Goal: Task Accomplishment & Management: Manage account settings

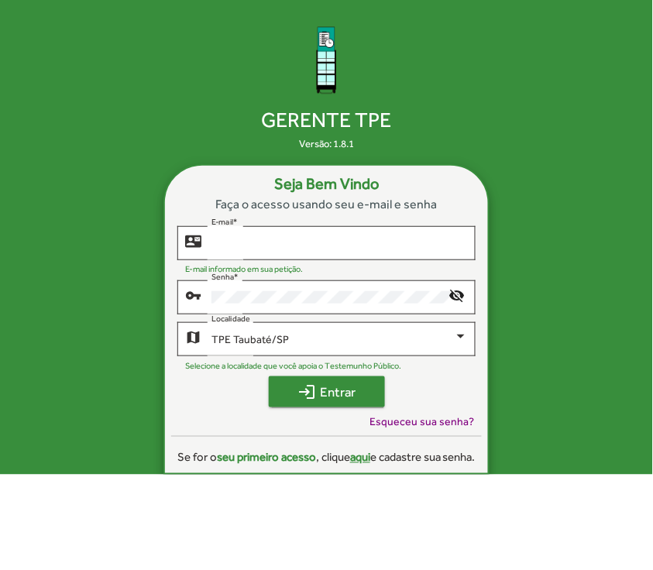
type input "**********"
click at [337, 387] on span "login Entrar" at bounding box center [327, 392] width 88 height 28
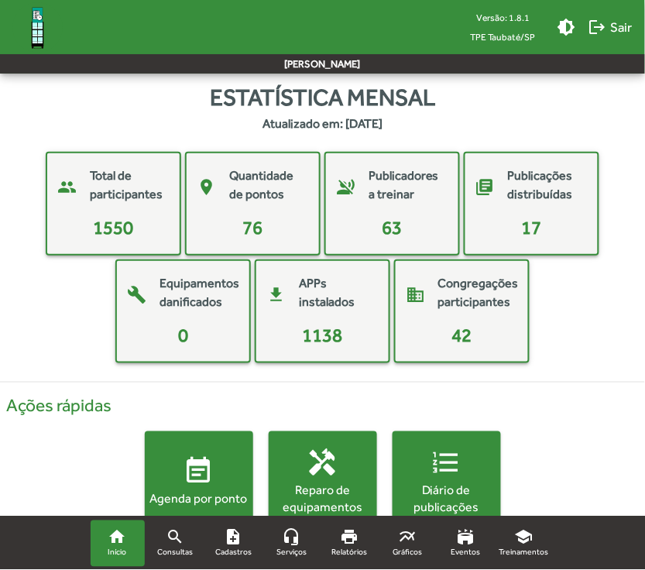
scroll to position [49, 0]
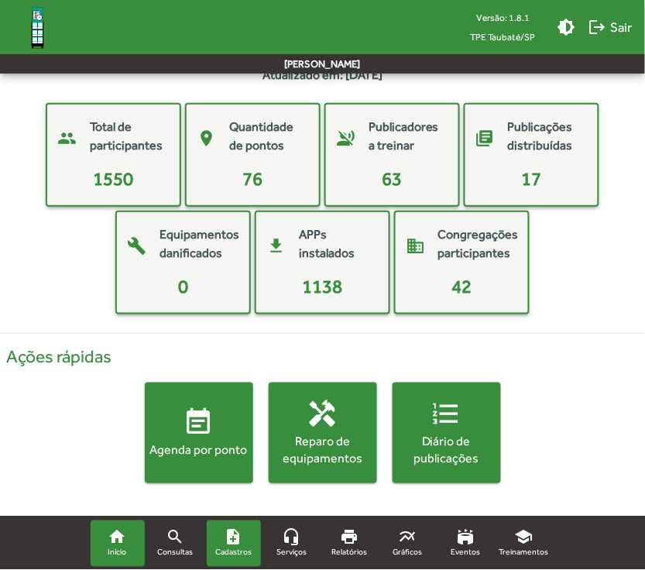
click at [231, 544] on mat-icon "note_add" at bounding box center [234, 537] width 19 height 19
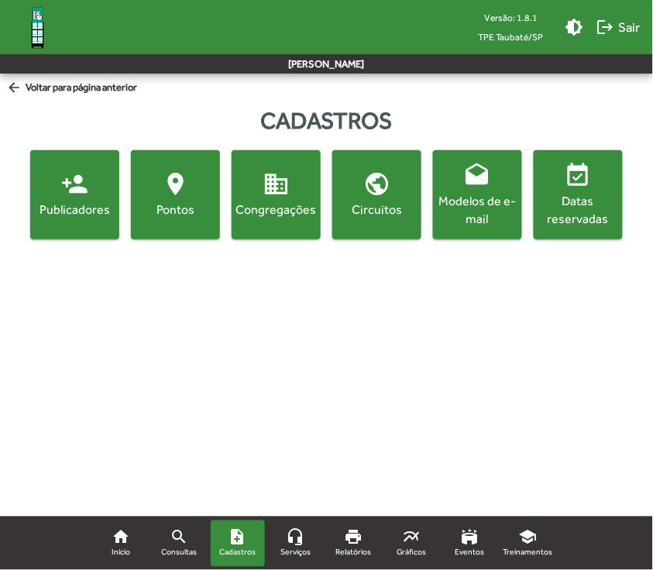
click at [79, 215] on div "Publicadores" at bounding box center [74, 209] width 83 height 17
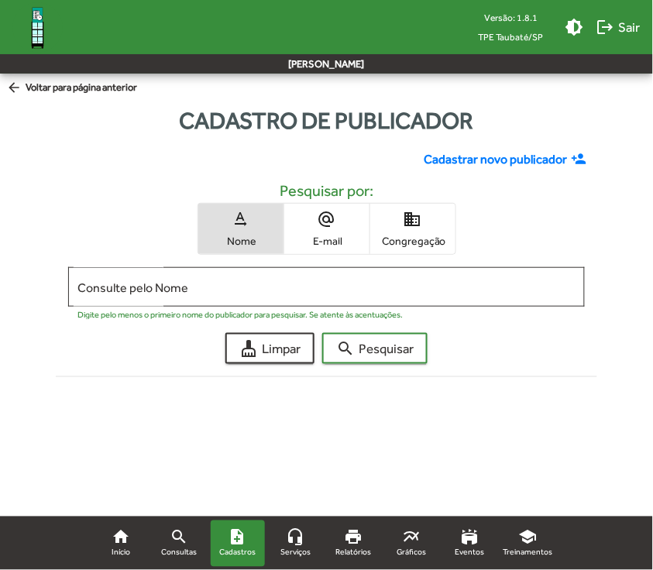
click at [416, 229] on span "domain Congregação" at bounding box center [412, 229] width 85 height 50
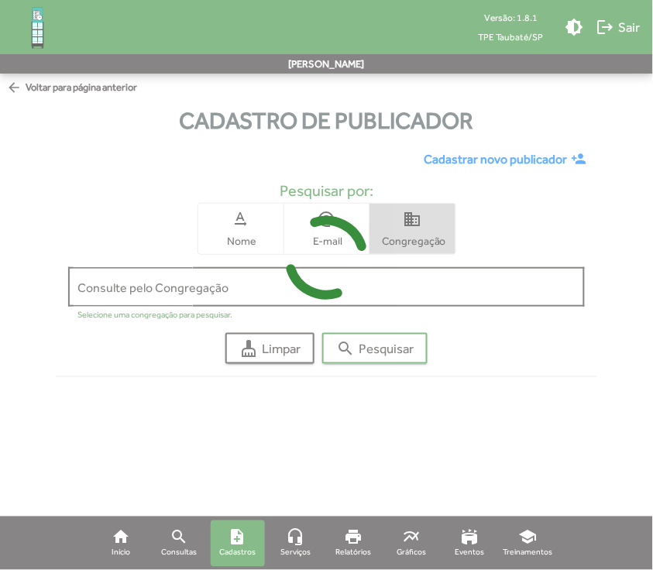
click at [406, 287] on icon at bounding box center [326, 258] width 653 height 116
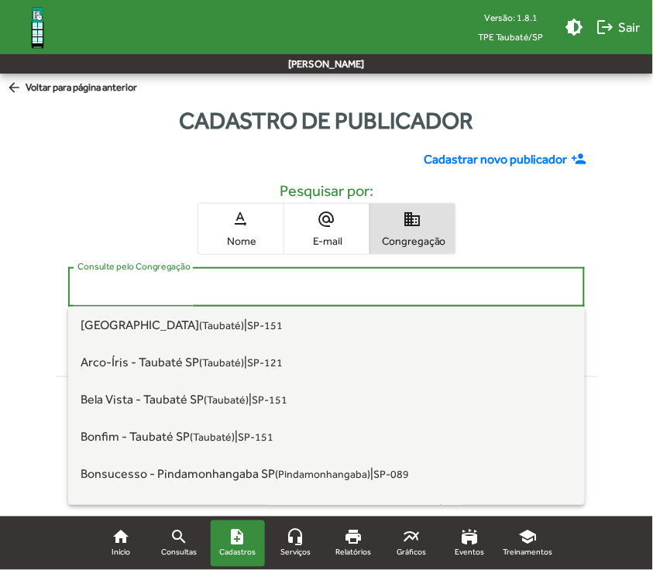
click at [249, 290] on input "Consulte pelo Congregação" at bounding box center [326, 287] width 498 height 14
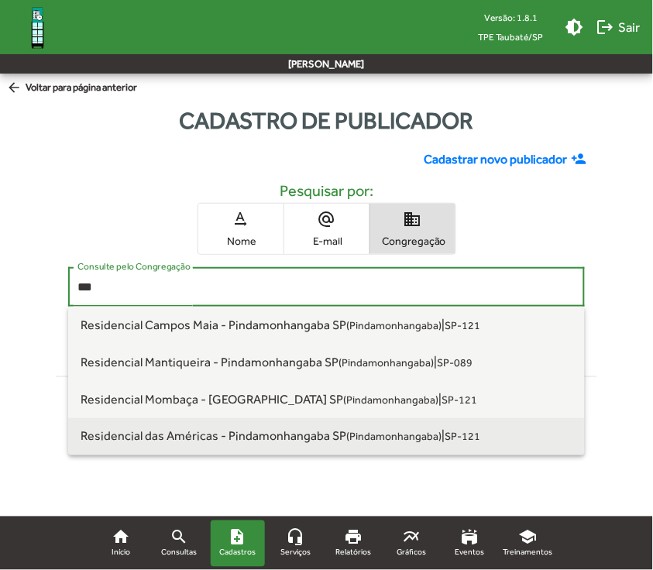
click at [261, 434] on span "Residencial das Américas - [GEOGRAPHIC_DATA] [GEOGRAPHIC_DATA] ([GEOGRAPHIC_DAT…" at bounding box center [261, 436] width 361 height 15
type input "**********"
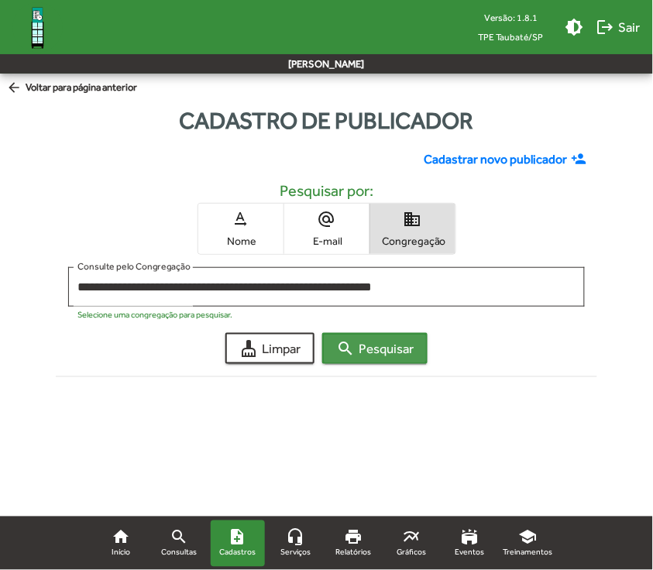
click at [350, 353] on mat-icon "search" at bounding box center [345, 348] width 19 height 19
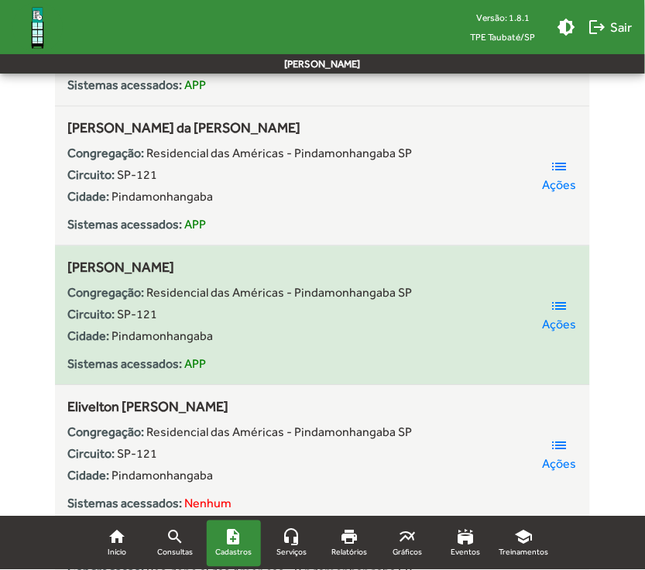
scroll to position [1355, 0]
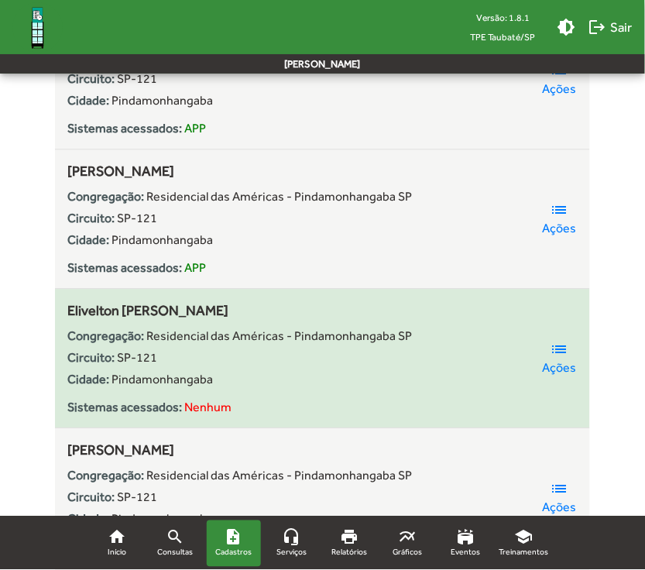
click at [556, 364] on span "Ações" at bounding box center [559, 367] width 34 height 19
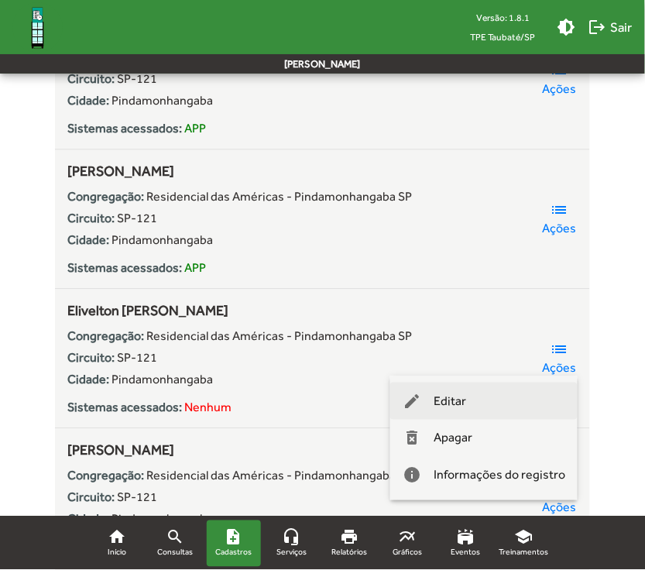
click at [509, 396] on button "edit Editar" at bounding box center [483, 400] width 187 height 37
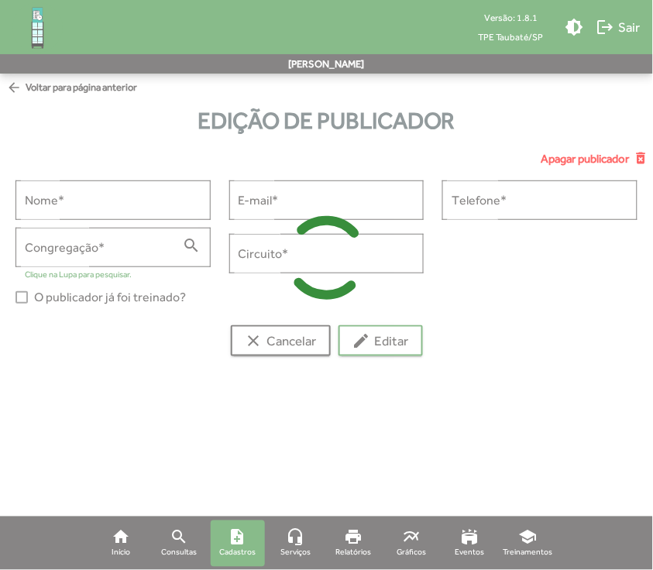
type input "**********"
type input "******"
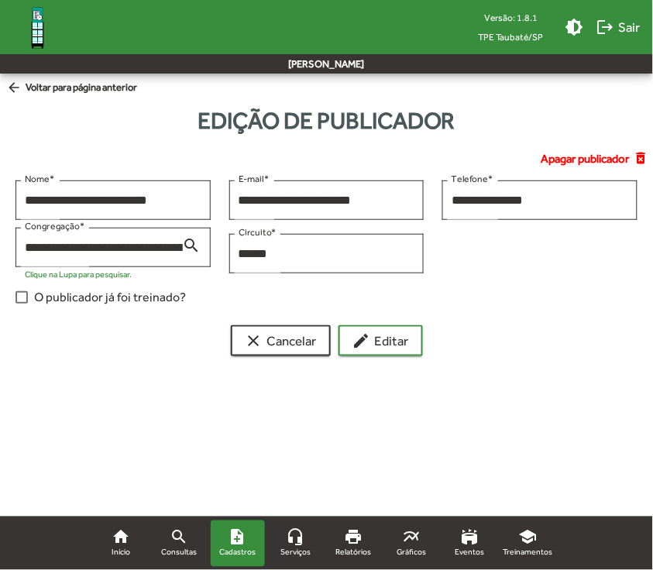
click at [72, 302] on span "O publicador já foi treinado?" at bounding box center [110, 297] width 152 height 19
click at [368, 339] on mat-icon "edit" at bounding box center [361, 340] width 19 height 19
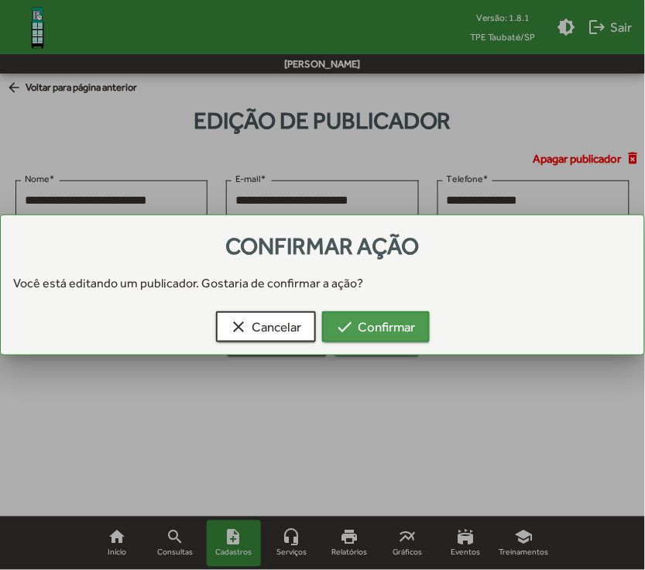
click at [372, 331] on span "check Confirmar" at bounding box center [376, 327] width 80 height 28
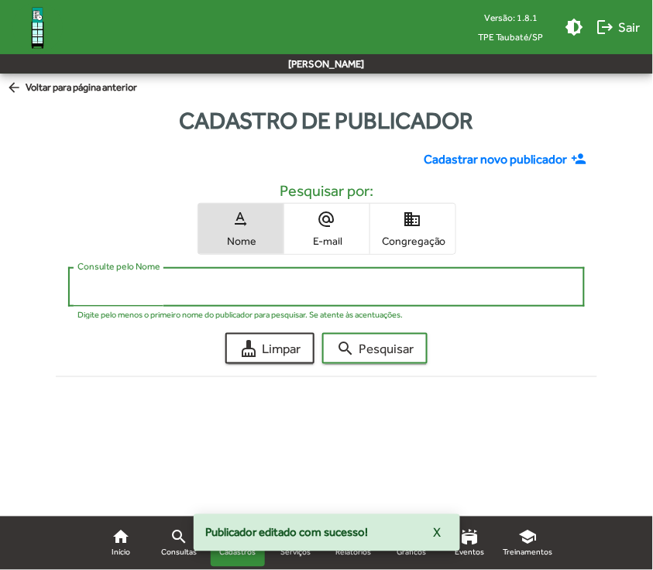
click at [455, 292] on input "Consulte pelo Nome" at bounding box center [326, 287] width 498 height 14
click at [417, 227] on mat-icon "domain" at bounding box center [412, 219] width 19 height 19
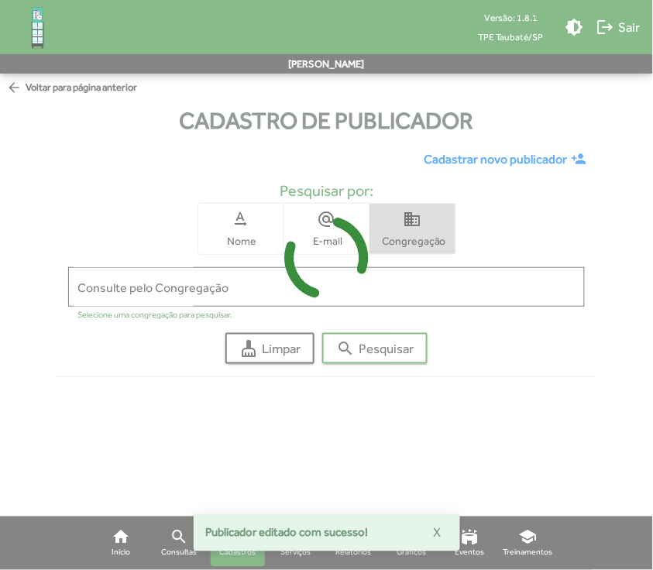
click at [419, 296] on icon at bounding box center [326, 258] width 653 height 116
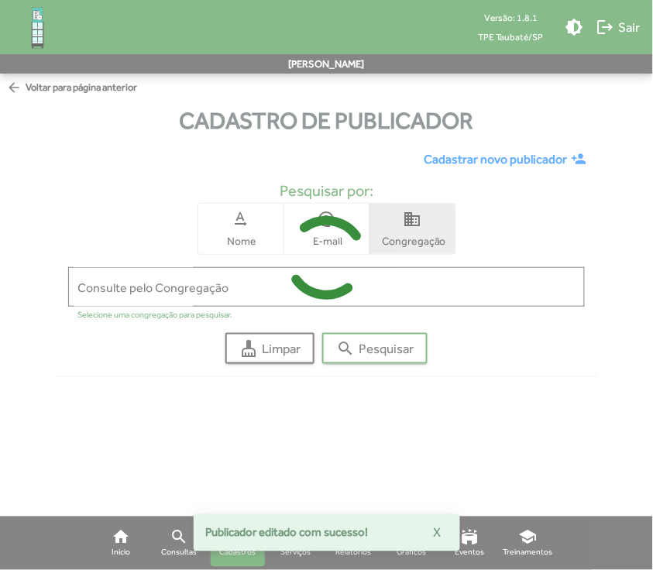
click at [419, 290] on input "Consulte pelo Congregação" at bounding box center [326, 287] width 498 height 14
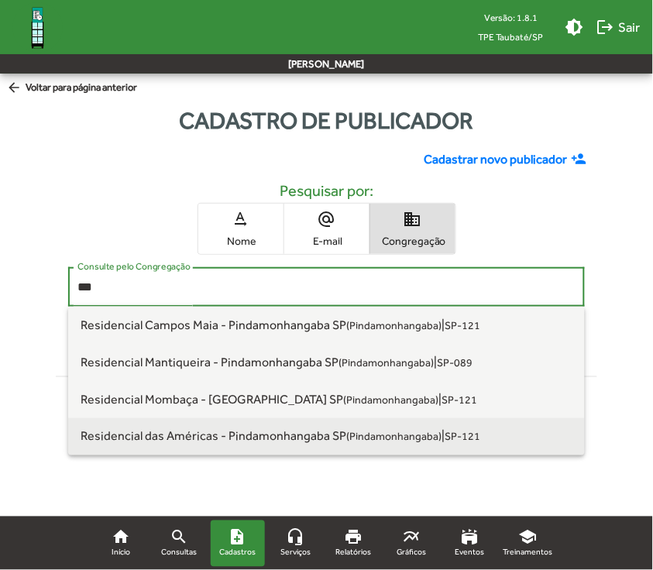
click at [329, 431] on span "Residencial das Américas - [GEOGRAPHIC_DATA] [GEOGRAPHIC_DATA] ([GEOGRAPHIC_DAT…" at bounding box center [261, 436] width 361 height 15
type input "**********"
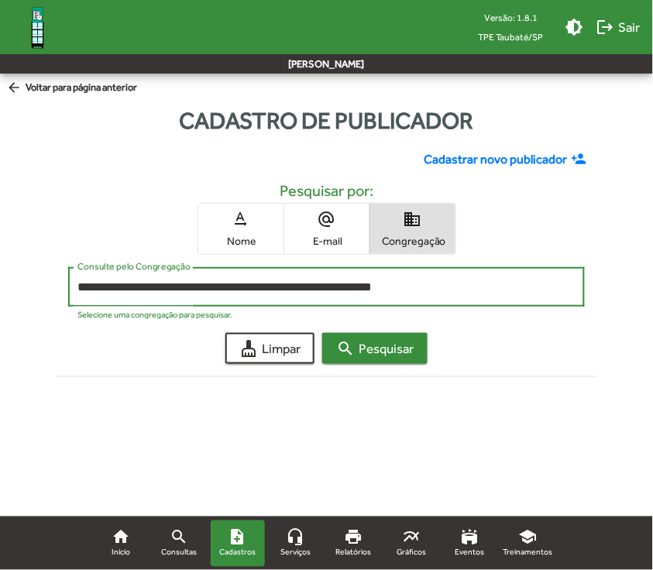
click at [376, 355] on span "search Pesquisar" at bounding box center [374, 348] width 77 height 28
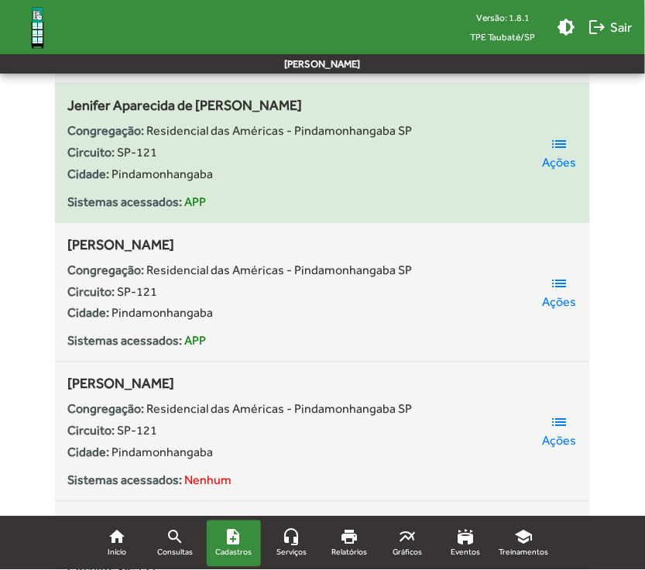
scroll to position [1936, 0]
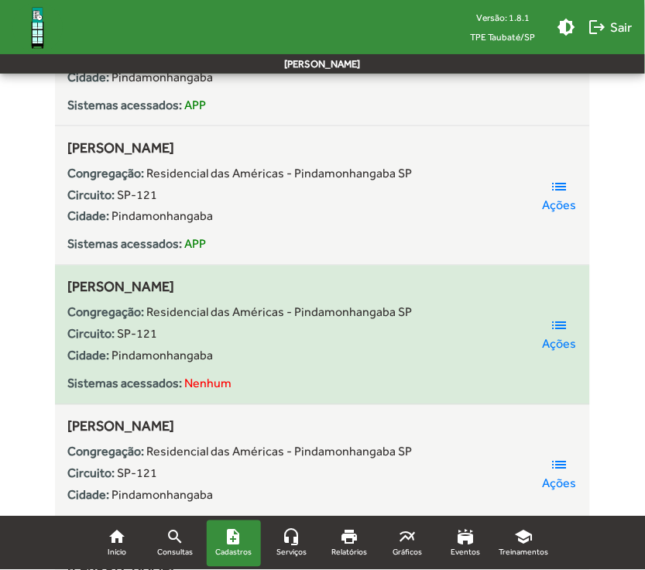
click at [565, 329] on mat-icon "list" at bounding box center [559, 326] width 19 height 19
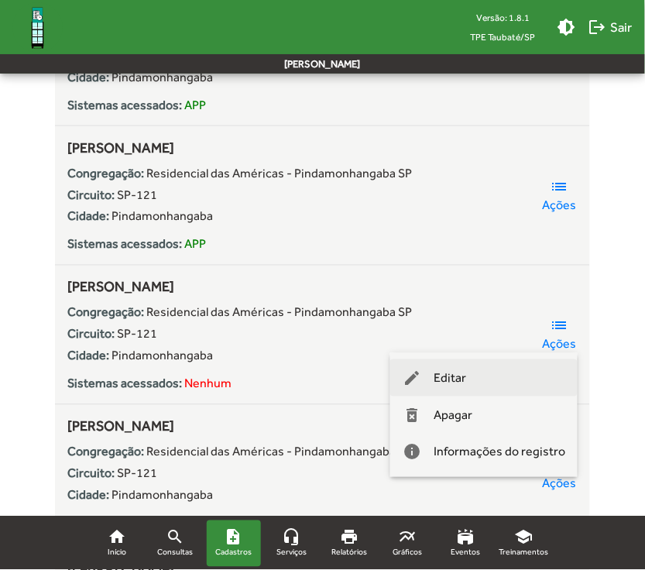
click at [516, 373] on button "edit Editar" at bounding box center [483, 377] width 187 height 37
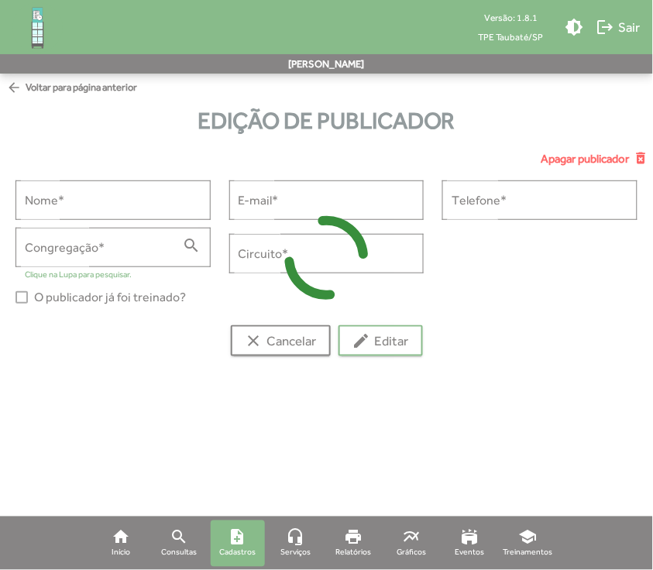
type input "**********"
type input "******"
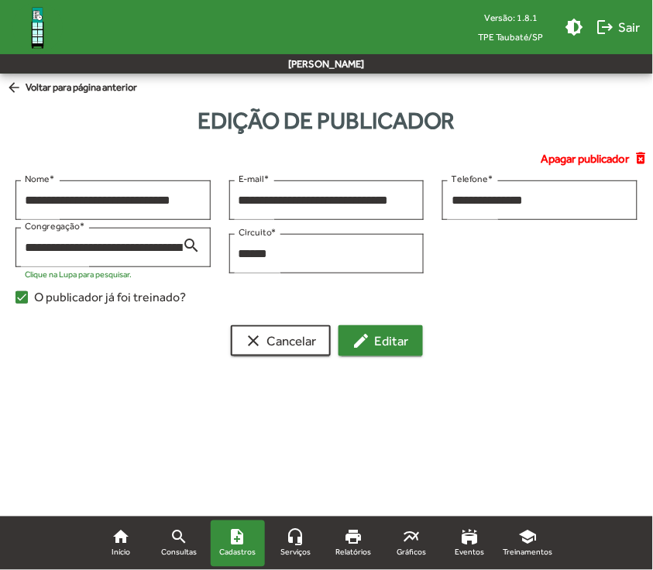
click at [389, 343] on span "edit Editar" at bounding box center [380, 341] width 57 height 28
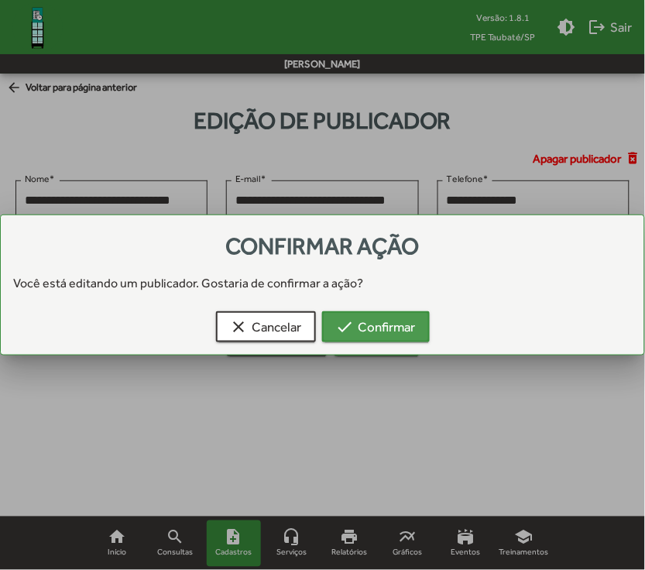
click at [389, 325] on span "check Confirmar" at bounding box center [376, 327] width 80 height 28
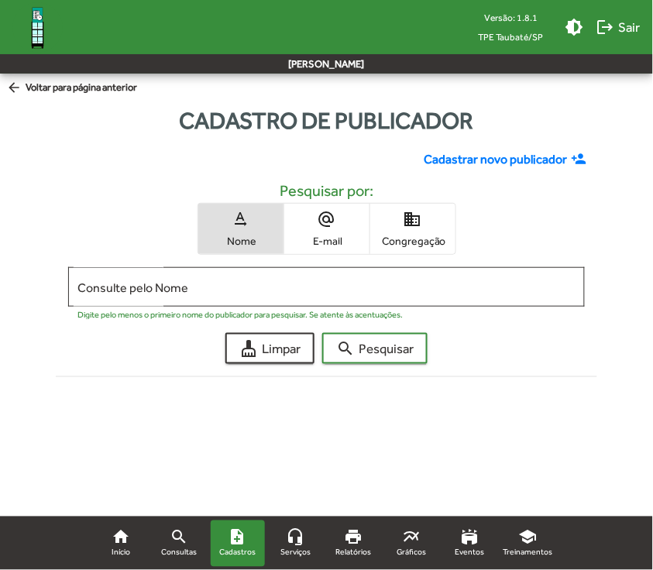
click at [406, 227] on mat-icon "domain" at bounding box center [412, 219] width 19 height 19
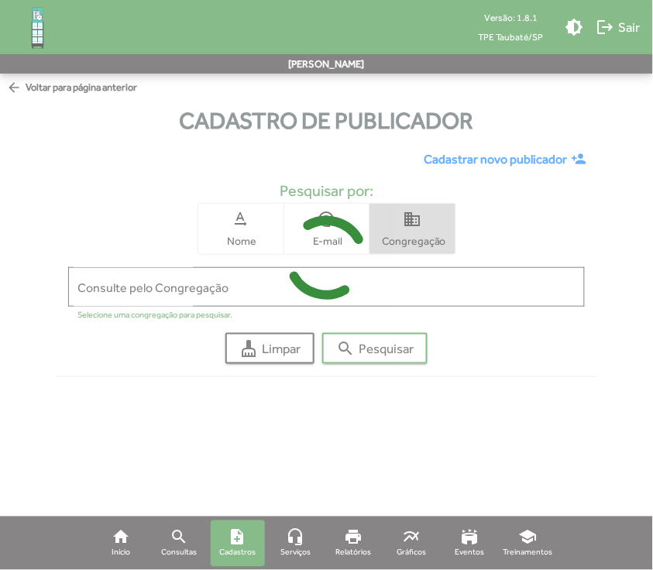
click at [408, 291] on icon at bounding box center [326, 258] width 653 height 116
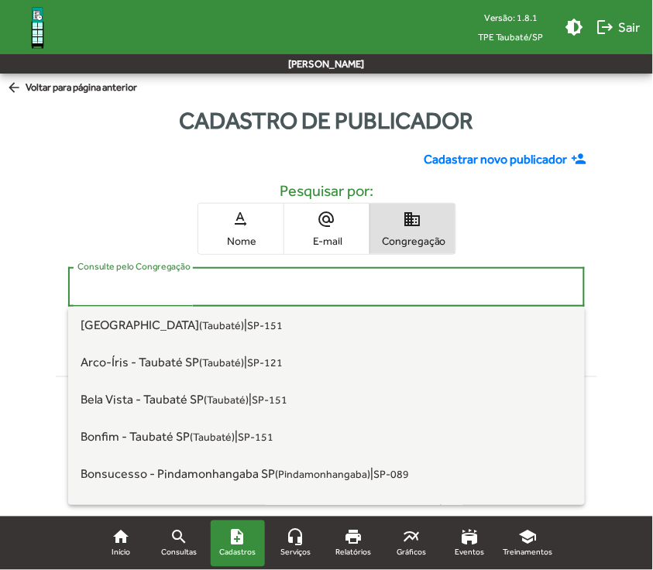
click at [409, 293] on input "Consulte pelo Congregação" at bounding box center [326, 287] width 498 height 14
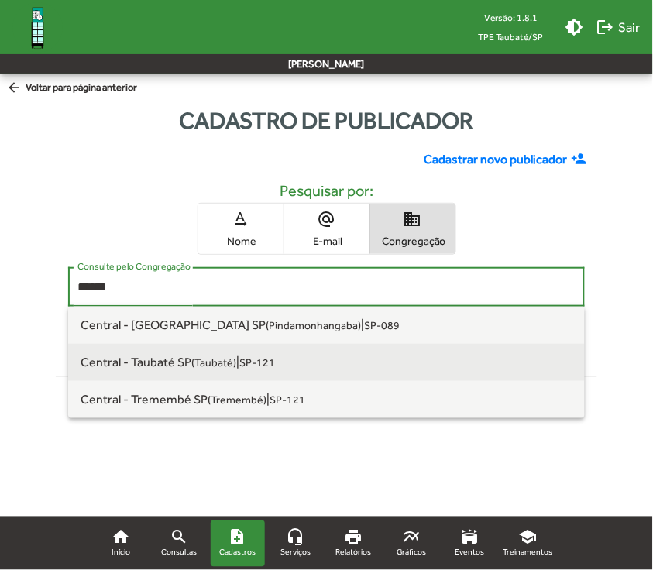
click at [237, 373] on span "Central - Taubaté SP (Taubaté) | SP-121" at bounding box center [327, 362] width 492 height 37
type input "**********"
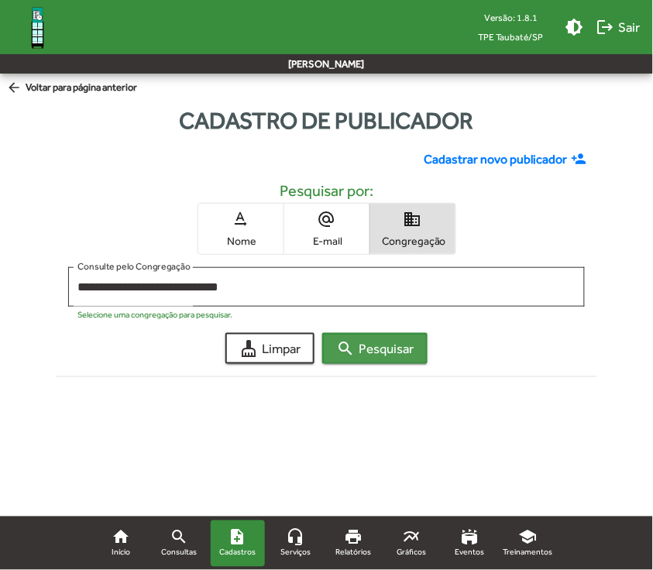
click at [400, 342] on span "search Pesquisar" at bounding box center [374, 348] width 77 height 28
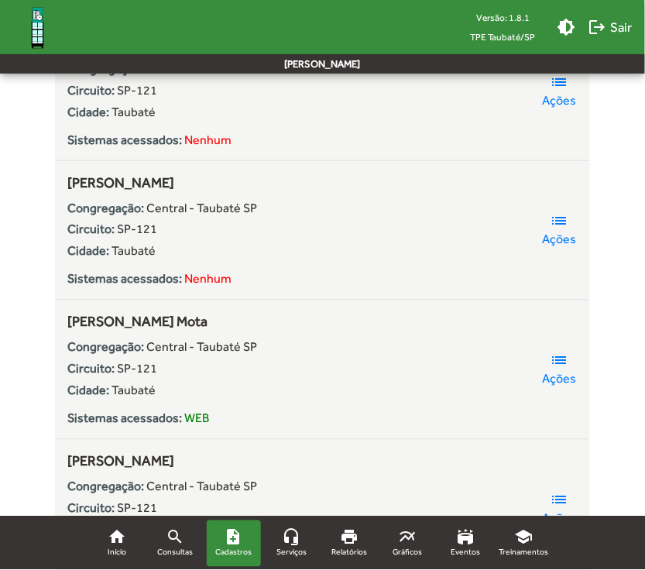
scroll to position [968, 0]
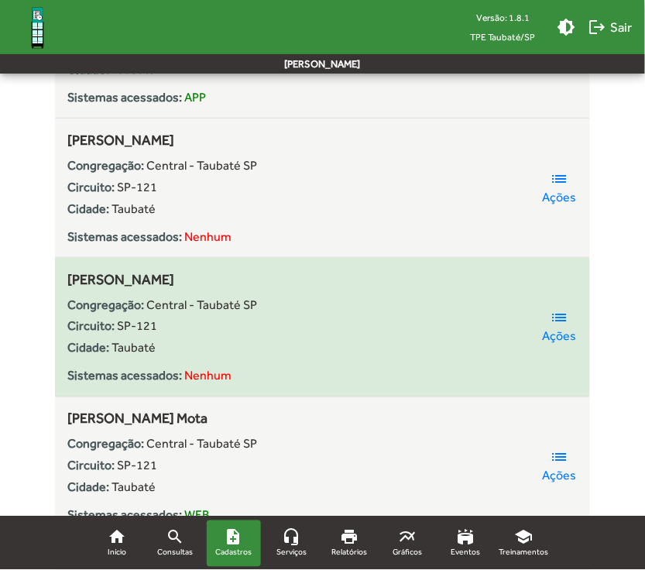
click at [550, 322] on mat-icon "list" at bounding box center [559, 318] width 19 height 19
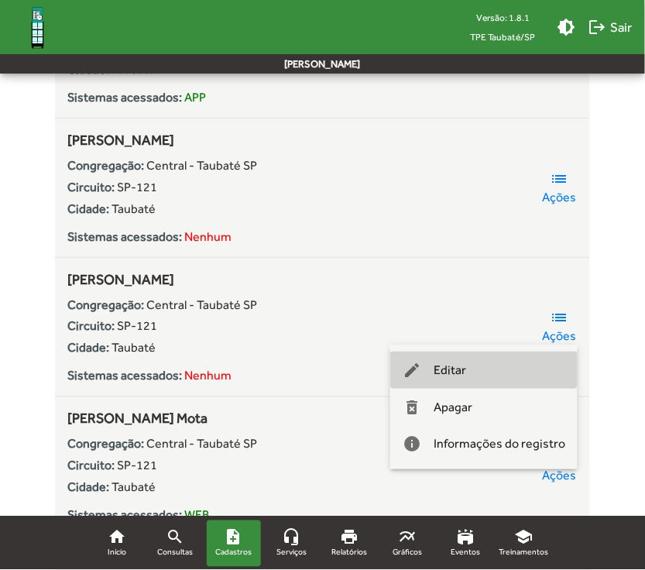
click at [512, 357] on button "edit Editar" at bounding box center [483, 370] width 187 height 37
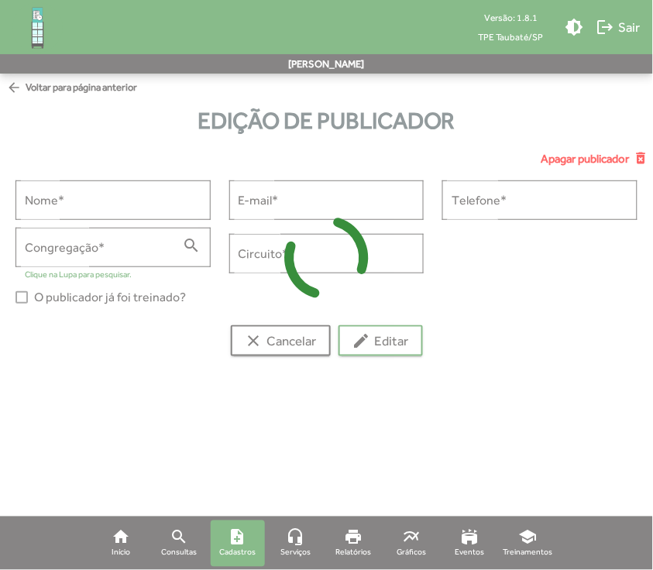
type input "**********"
type input "******"
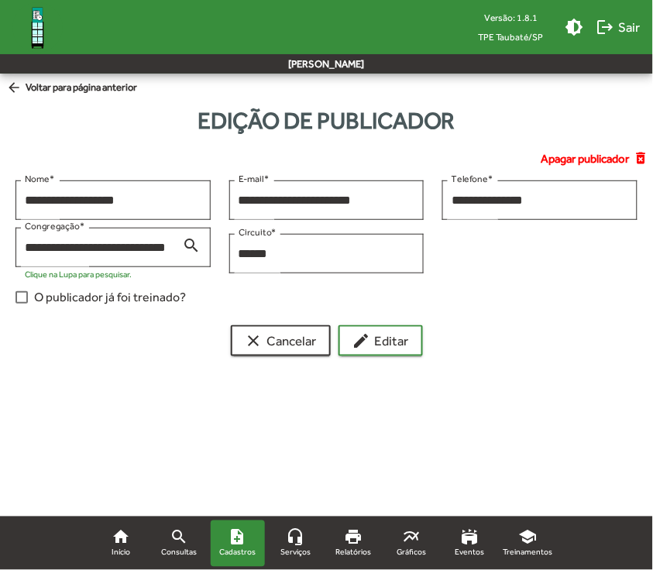
click at [122, 300] on span "O publicador já foi treinado?" at bounding box center [110, 297] width 152 height 19
click at [392, 345] on span "edit Editar" at bounding box center [380, 341] width 57 height 28
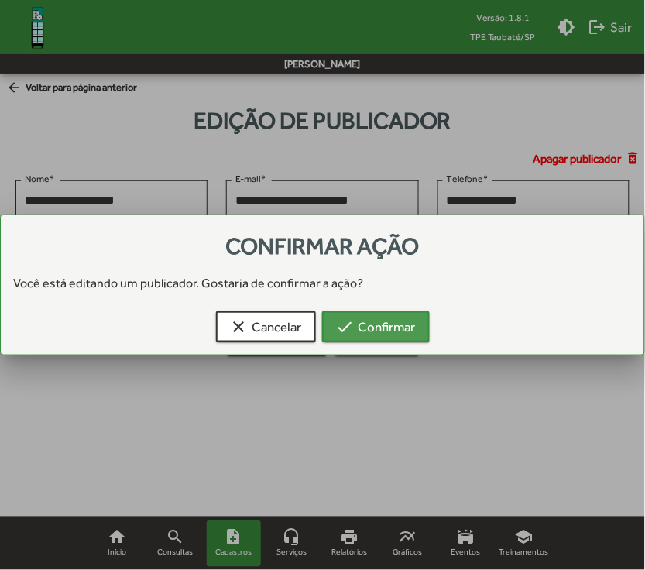
click at [377, 324] on span "check Confirmar" at bounding box center [376, 327] width 80 height 28
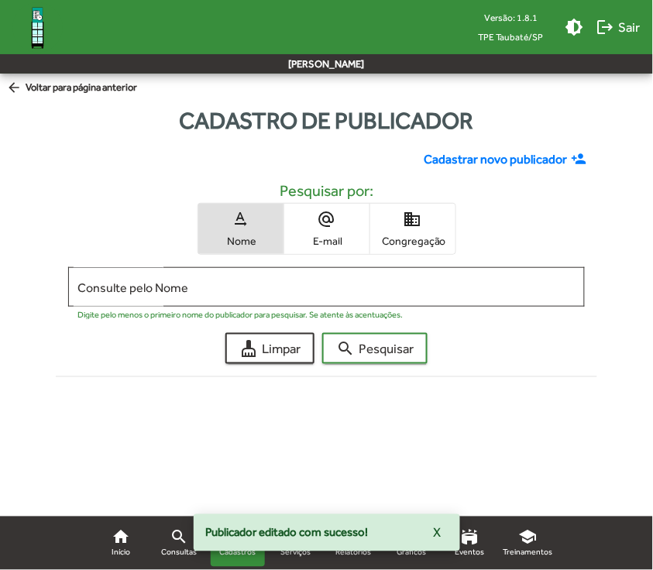
click at [430, 235] on span "Congregação" at bounding box center [412, 241] width 77 height 14
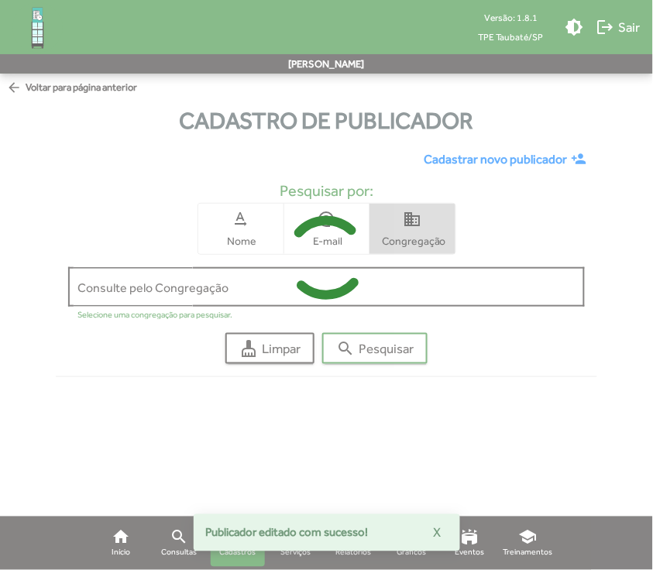
click at [443, 295] on icon at bounding box center [326, 258] width 653 height 116
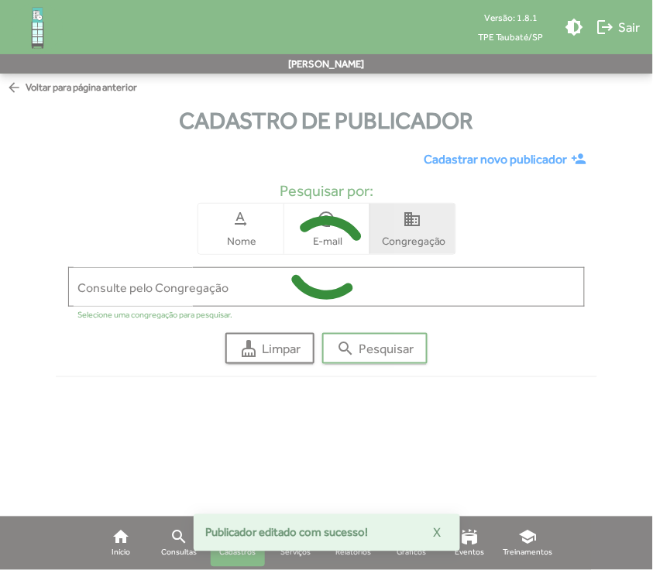
click at [443, 289] on icon at bounding box center [326, 258] width 653 height 116
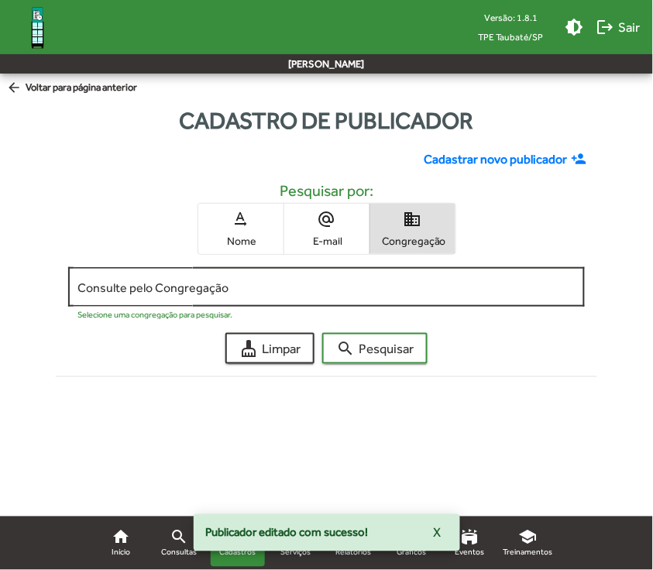
click at [434, 289] on input "Consulte pelo Congregação" at bounding box center [326, 287] width 498 height 14
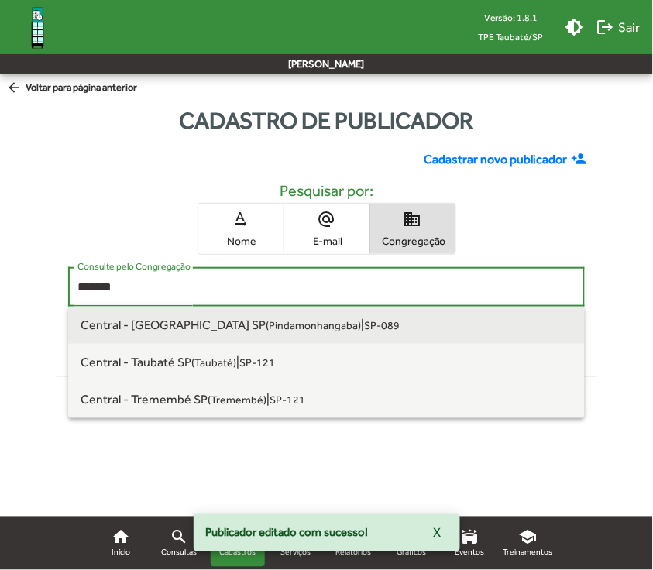
click at [388, 320] on span "Central - [GEOGRAPHIC_DATA] [GEOGRAPHIC_DATA] ([GEOGRAPHIC_DATA]) | SP-089" at bounding box center [327, 325] width 492 height 37
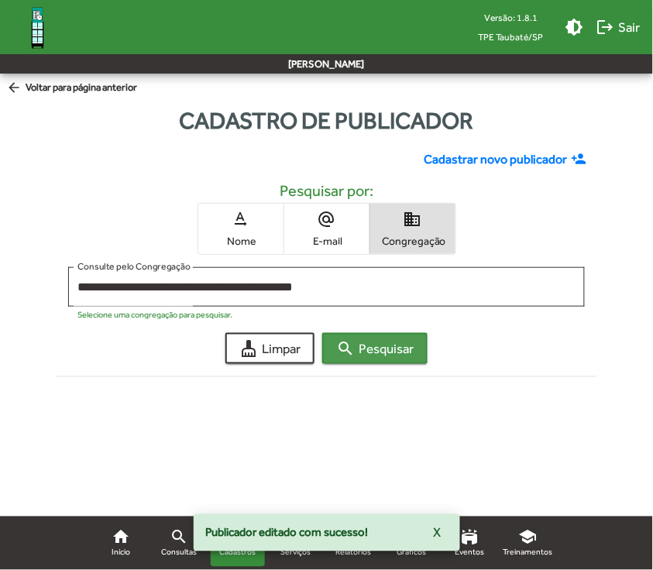
click at [401, 348] on span "search Pesquisar" at bounding box center [374, 348] width 77 height 28
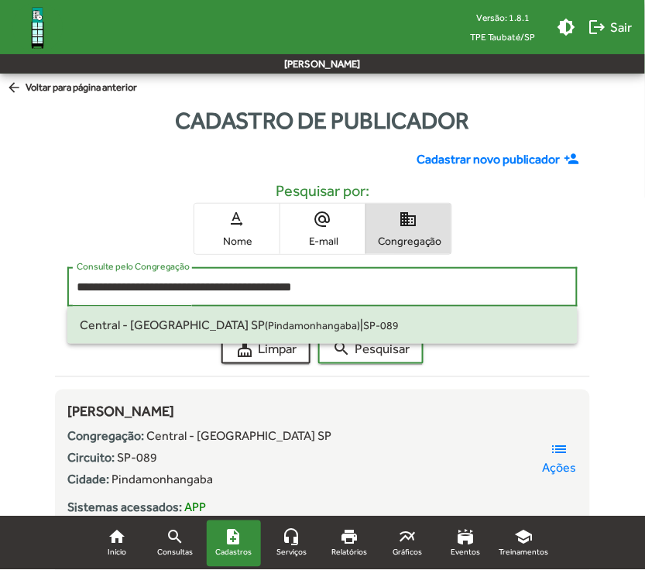
drag, startPoint x: 379, startPoint y: 285, endPoint x: -34, endPoint y: 280, distance: 413.5
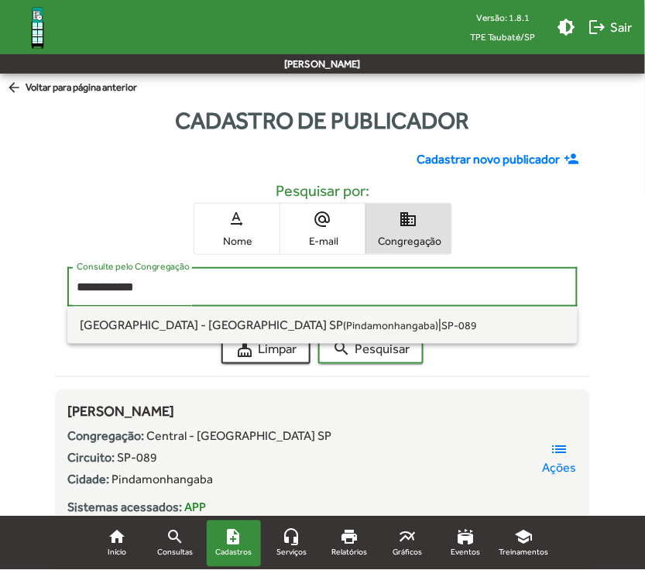
click at [318, 333] on button "search Pesquisar" at bounding box center [370, 348] width 105 height 31
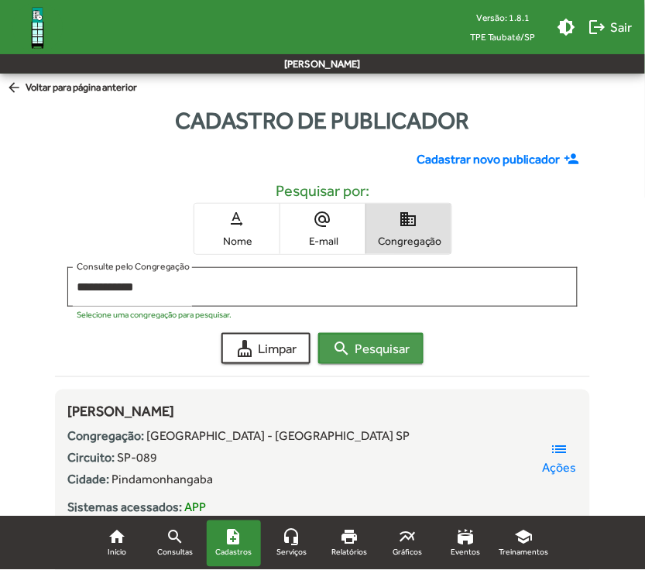
click at [387, 350] on span "search Pesquisar" at bounding box center [370, 348] width 77 height 28
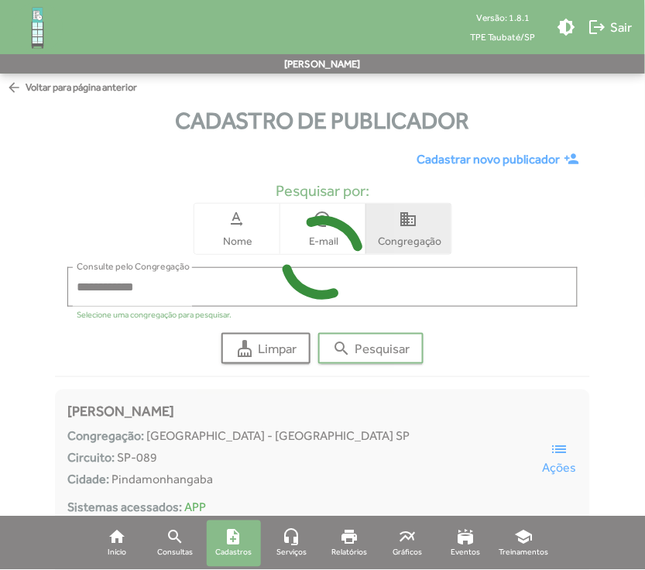
click at [269, 265] on icon at bounding box center [322, 258] width 645 height 116
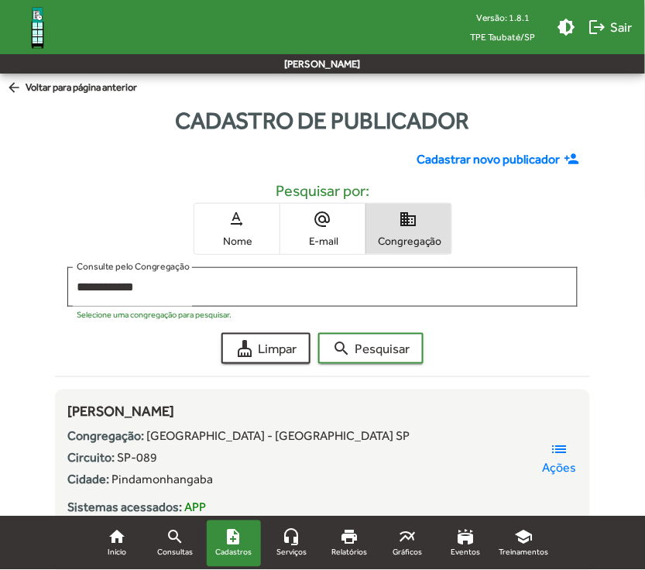
drag, startPoint x: 156, startPoint y: 285, endPoint x: -34, endPoint y: 233, distance: 197.4
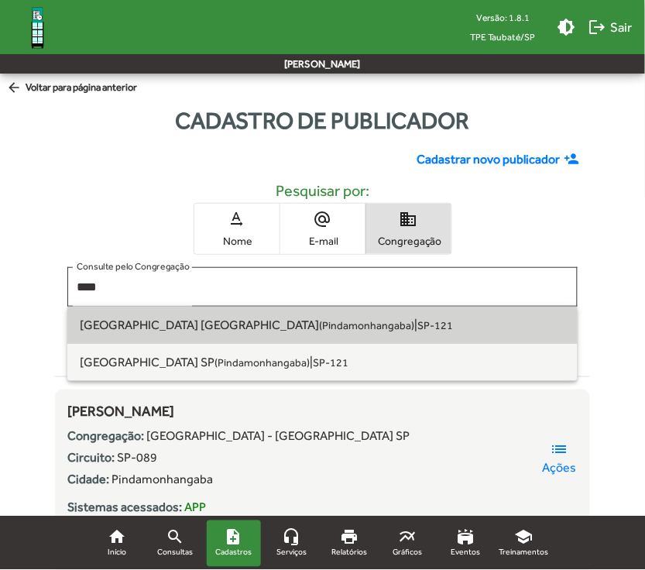
click at [106, 314] on span "[GEOGRAPHIC_DATA] [GEOGRAPHIC_DATA] ([GEOGRAPHIC_DATA]) | SP-121" at bounding box center [322, 325] width 485 height 37
type input "**********"
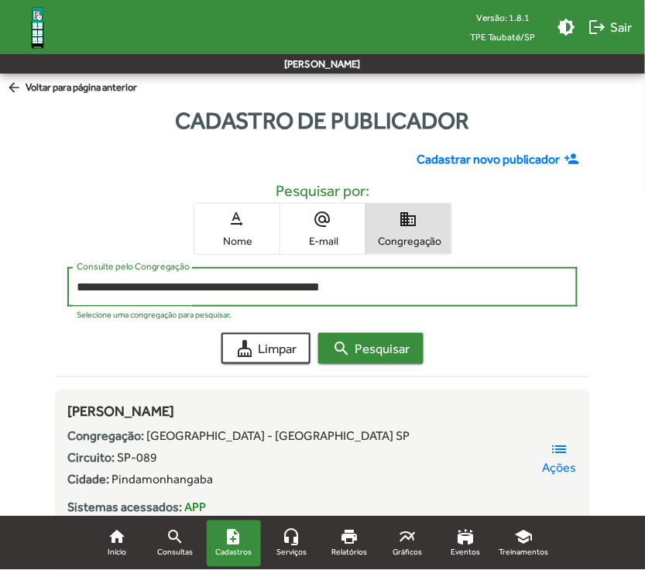
click at [358, 348] on span "search Pesquisar" at bounding box center [370, 348] width 77 height 28
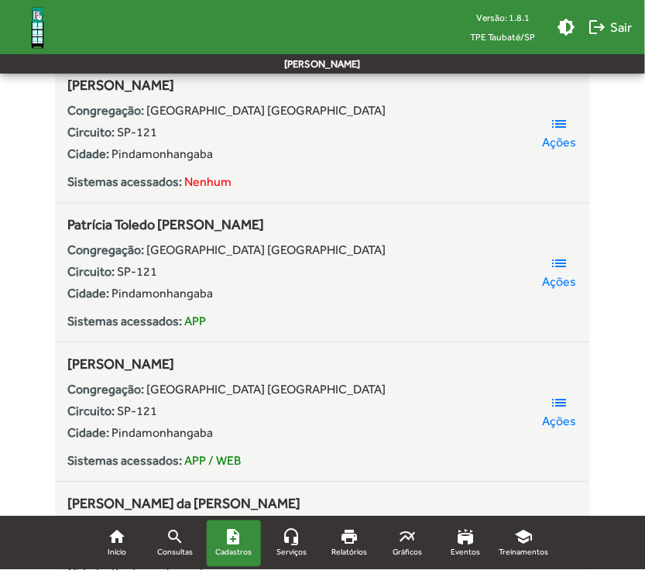
scroll to position [5226, 0]
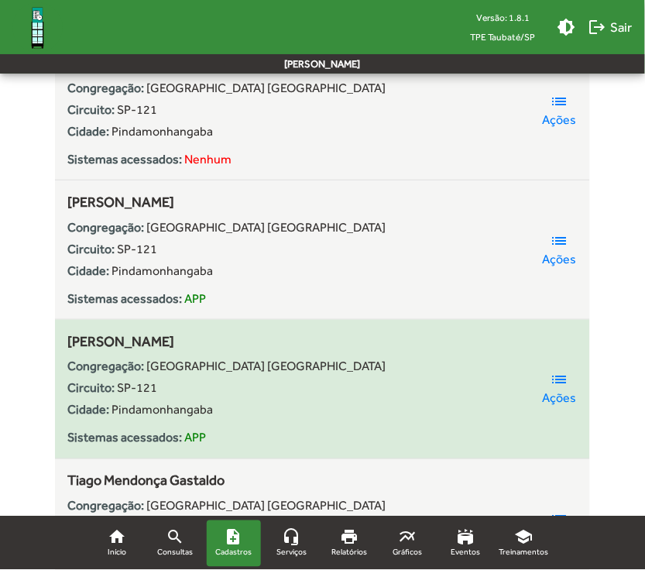
click at [557, 385] on mat-icon "list" at bounding box center [559, 380] width 19 height 19
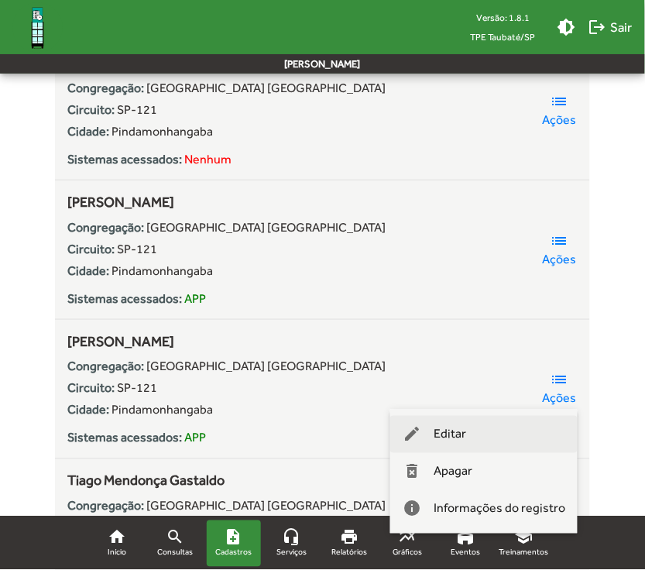
click at [496, 437] on button "edit Editar" at bounding box center [483, 434] width 187 height 37
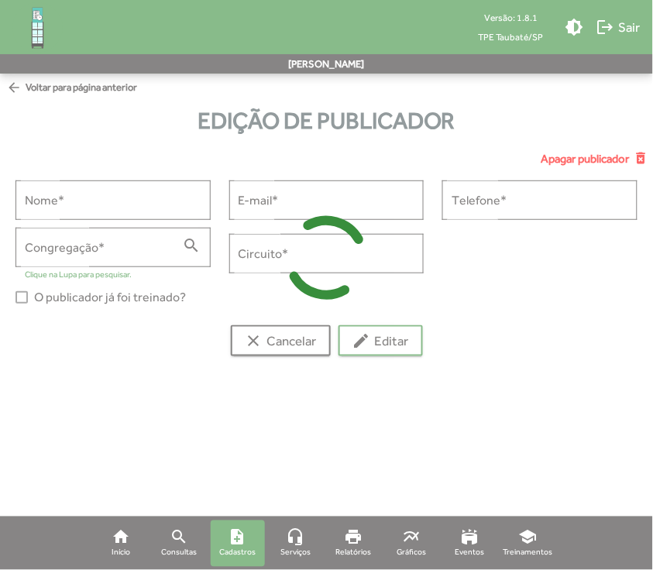
type input "**********"
type input "******"
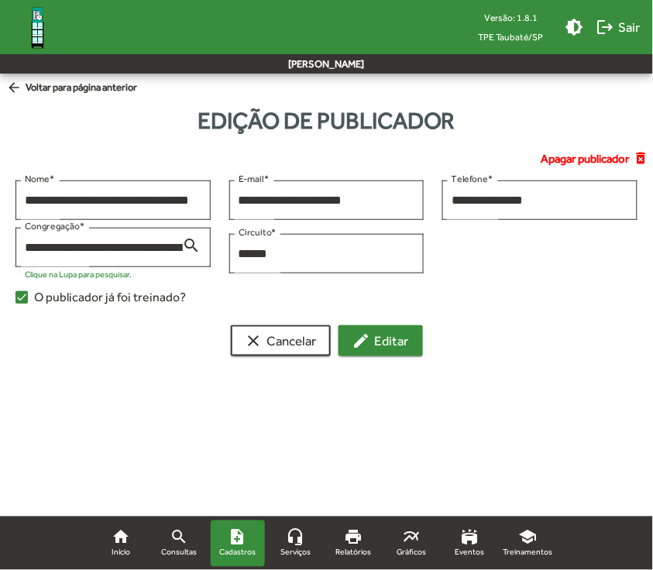
click at [381, 341] on span "edit Editar" at bounding box center [380, 341] width 57 height 28
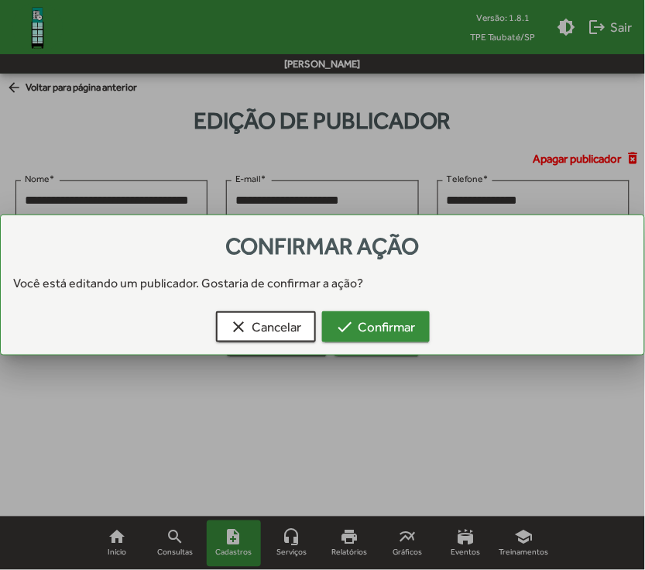
click at [385, 327] on span "check Confirmar" at bounding box center [376, 327] width 80 height 28
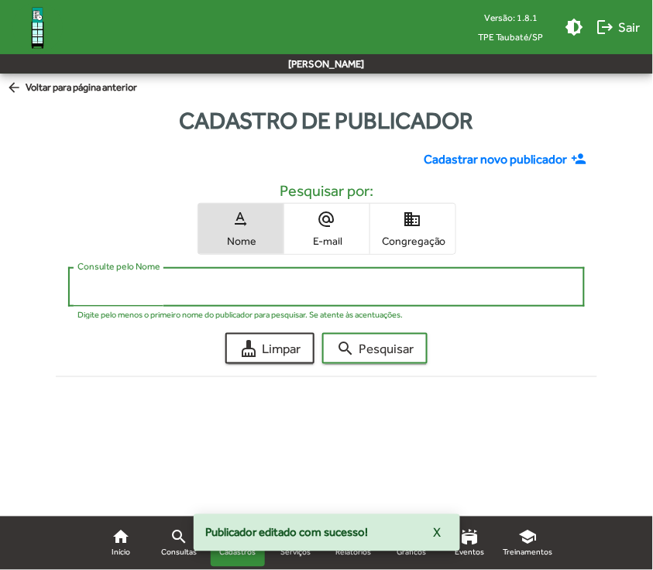
click at [230, 283] on input "Consulte pelo Nome" at bounding box center [326, 287] width 498 height 14
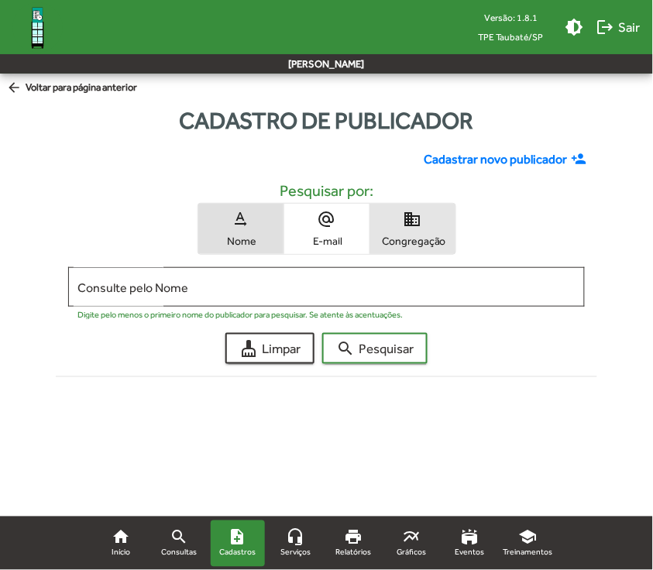
click at [410, 222] on mat-icon "domain" at bounding box center [412, 219] width 19 height 19
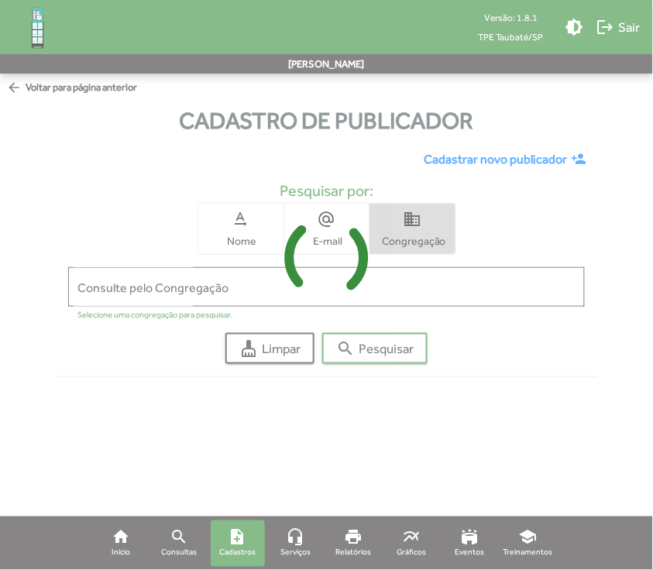
click at [365, 290] on icon at bounding box center [326, 258] width 653 height 116
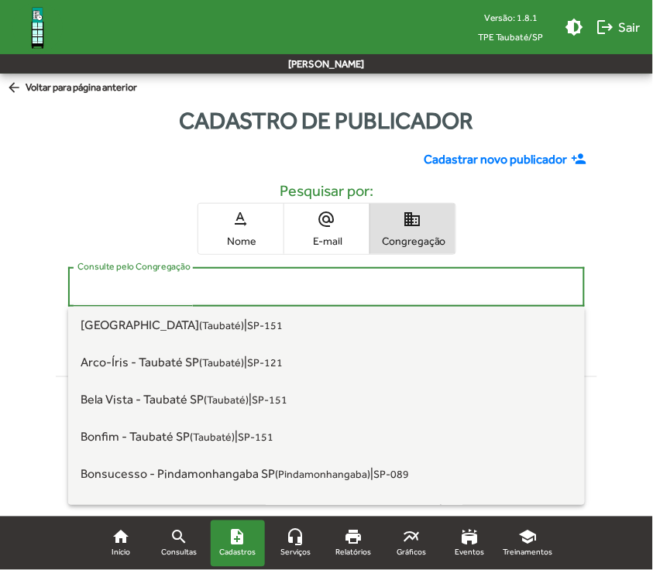
click at [397, 290] on input "Consulte pelo Congregação" at bounding box center [326, 287] width 498 height 14
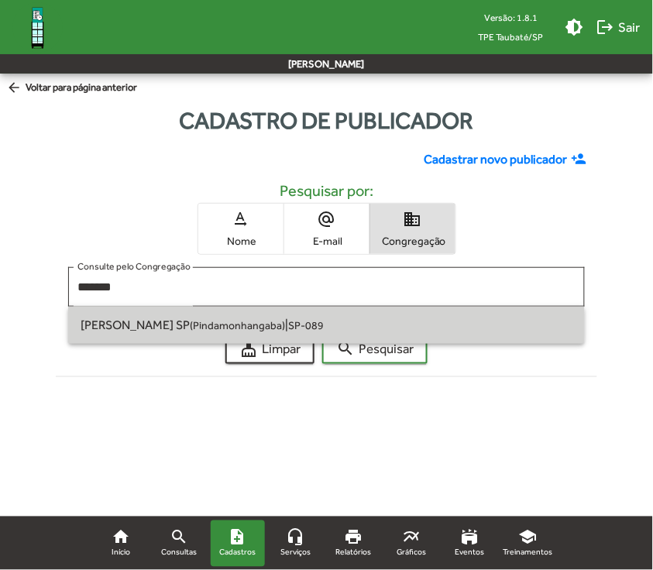
click at [324, 322] on small "SP-089" at bounding box center [306, 325] width 36 height 12
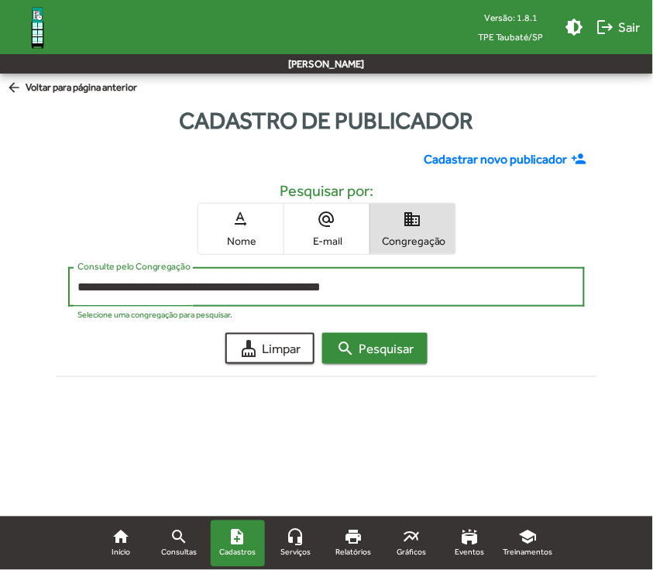
click at [403, 351] on span "search Pesquisar" at bounding box center [374, 348] width 77 height 28
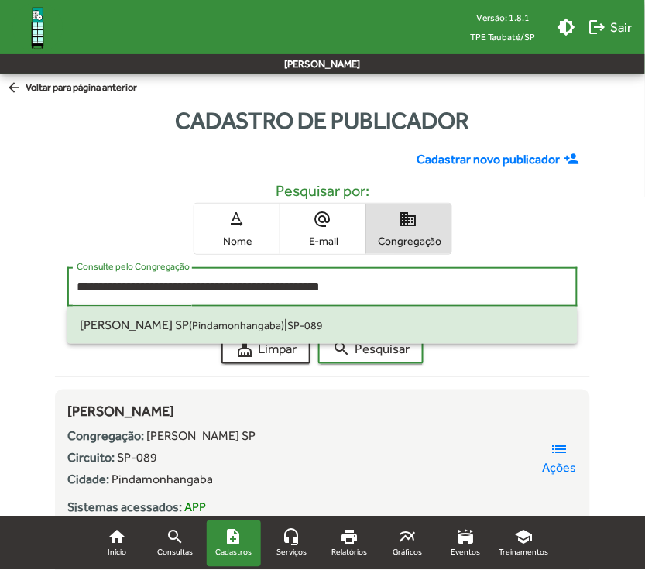
drag, startPoint x: 406, startPoint y: 288, endPoint x: 43, endPoint y: 271, distance: 364.3
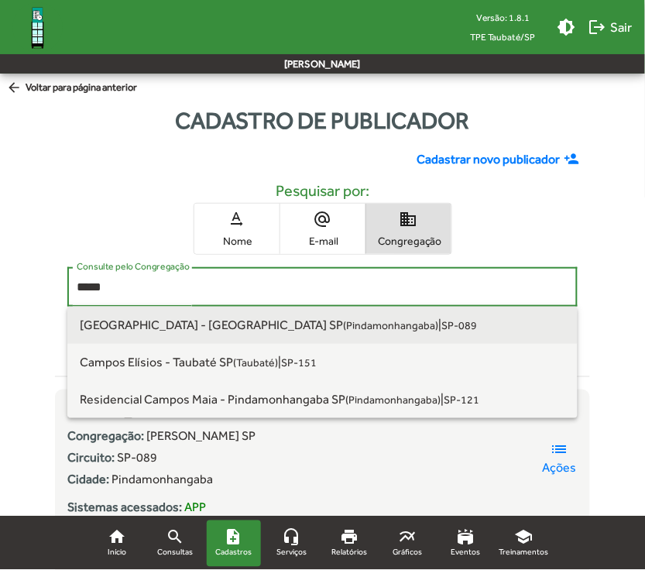
click at [159, 322] on span "[GEOGRAPHIC_DATA] - [GEOGRAPHIC_DATA] [GEOGRAPHIC_DATA] ([GEOGRAPHIC_DATA])" at bounding box center [259, 324] width 358 height 15
type input "**********"
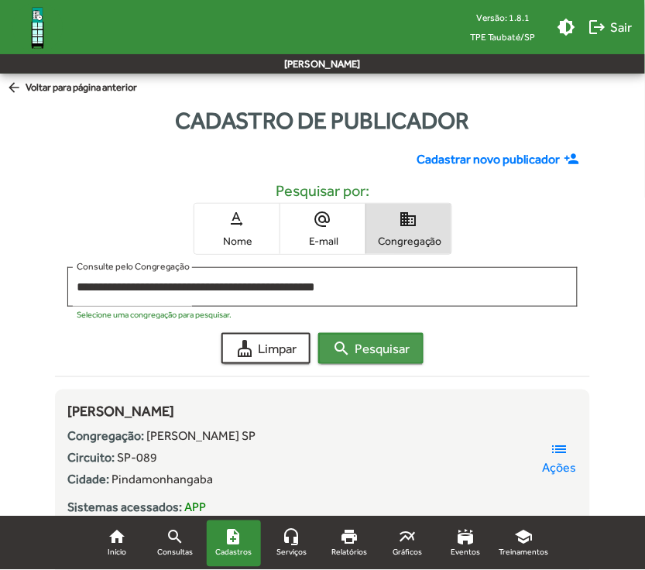
click at [393, 356] on span "search Pesquisar" at bounding box center [370, 348] width 77 height 28
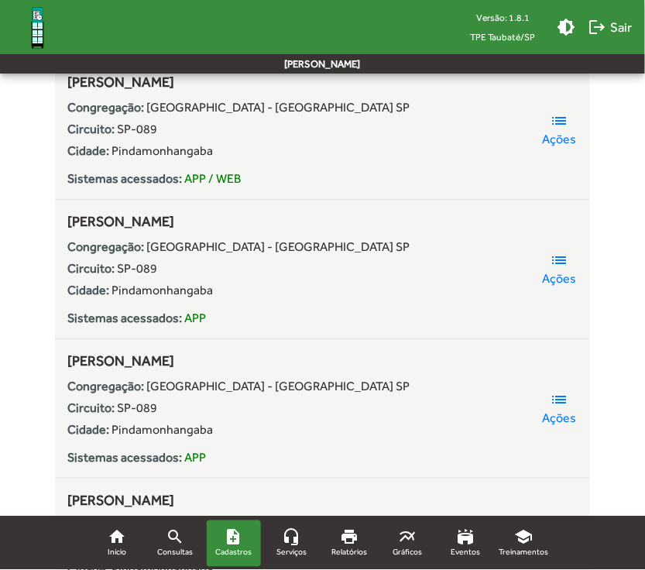
scroll to position [2516, 0]
